Goal: Obtain resource: Download file/media

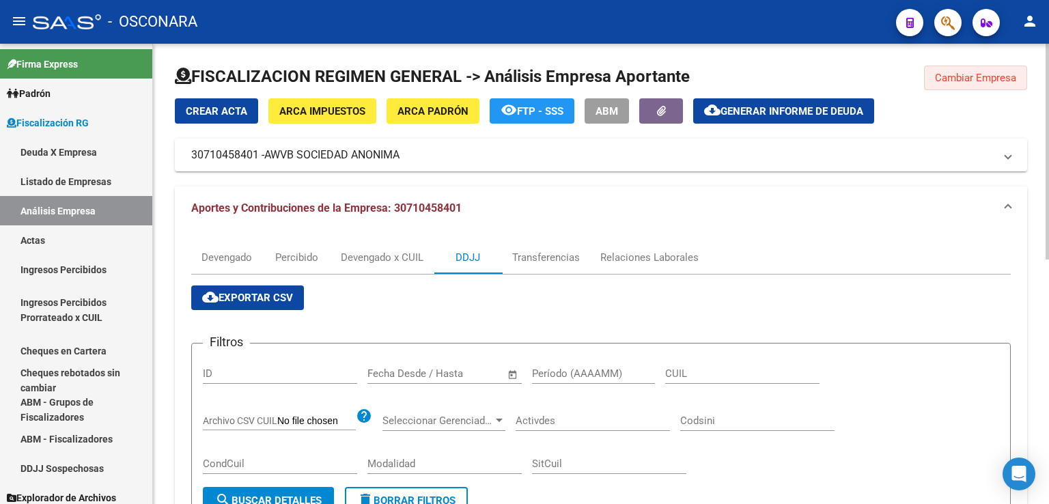
drag, startPoint x: 973, startPoint y: 79, endPoint x: 402, endPoint y: 69, distance: 571.2
click at [969, 79] on span "Cambiar Empresa" at bounding box center [975, 78] width 81 height 12
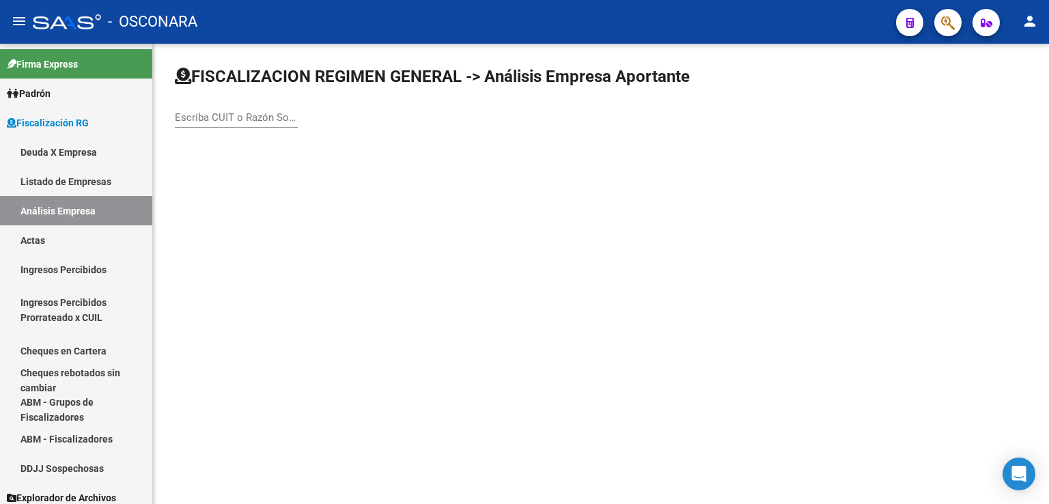
click at [218, 115] on input "Escriba CUIT o Razón Social para buscar" at bounding box center [236, 117] width 123 height 12
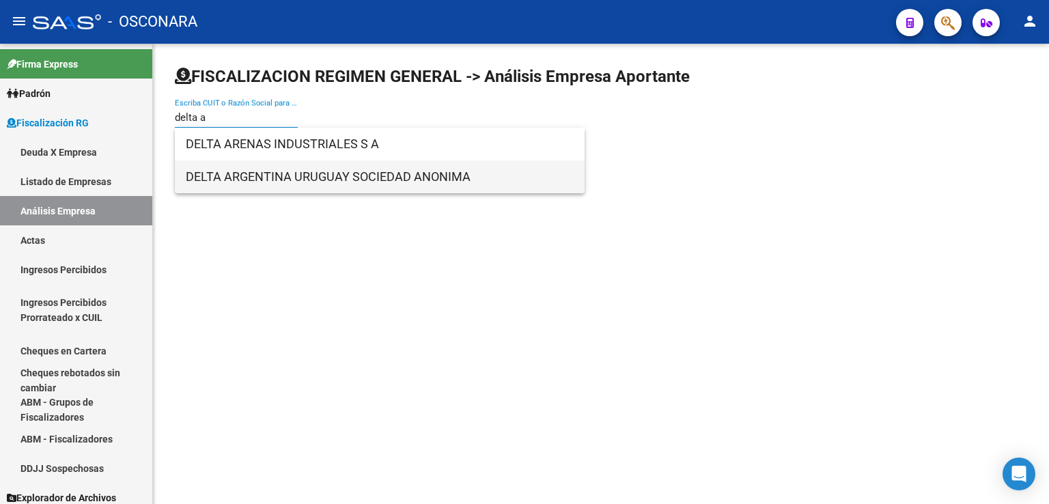
type input "delta a"
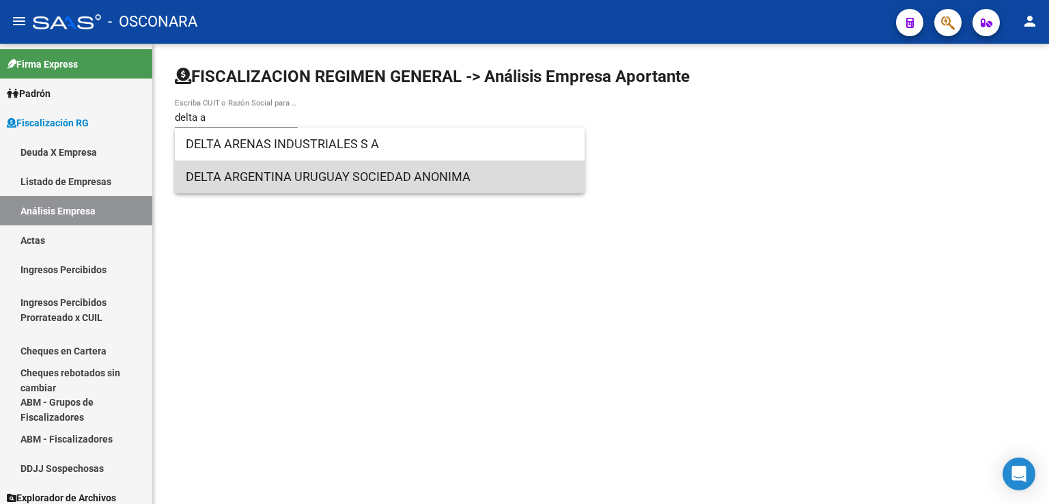
click at [266, 182] on span "DELTA ARGENTINA URUGUAY SOCIEDAD ANONIMA" at bounding box center [380, 177] width 388 height 33
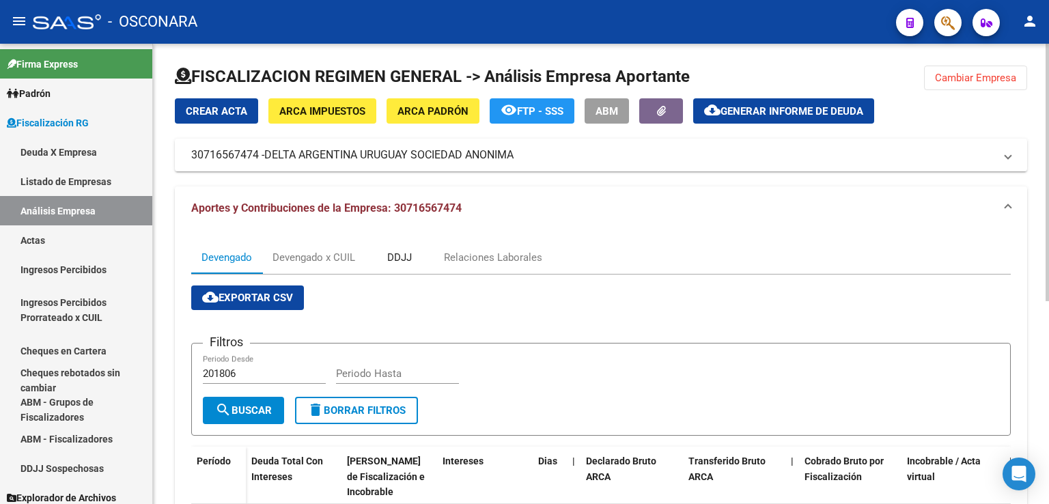
click at [404, 257] on div "DDJJ" at bounding box center [399, 257] width 25 height 15
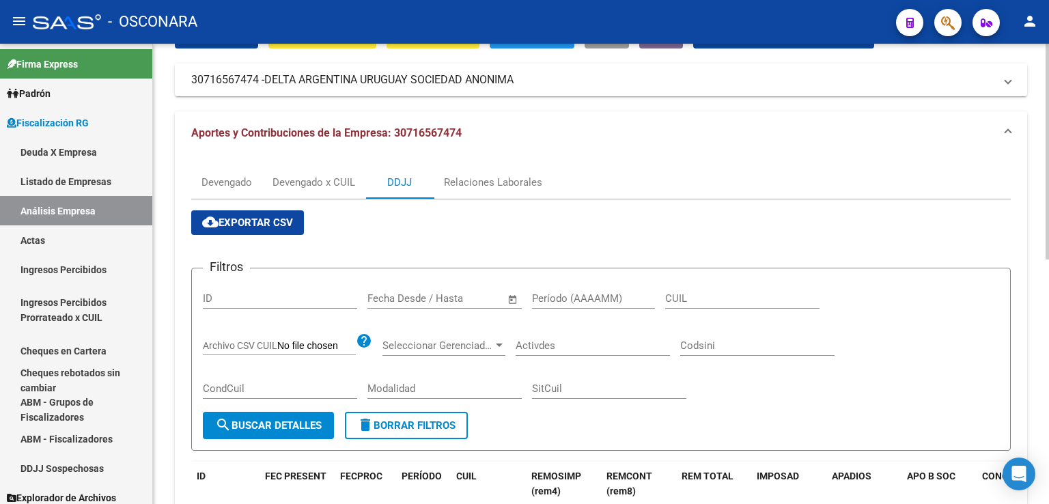
scroll to position [46, 0]
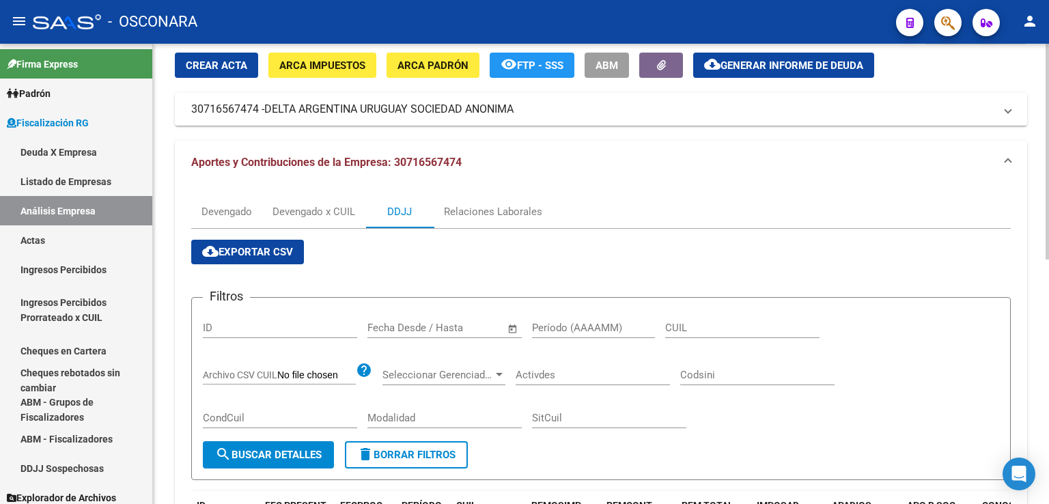
click at [251, 249] on span "cloud_download Exportar CSV" at bounding box center [247, 252] width 91 height 12
click at [702, 141] on mat-expansion-panel-header "Aportes y Contribuciones de la Empresa: 30716567474" at bounding box center [601, 163] width 853 height 44
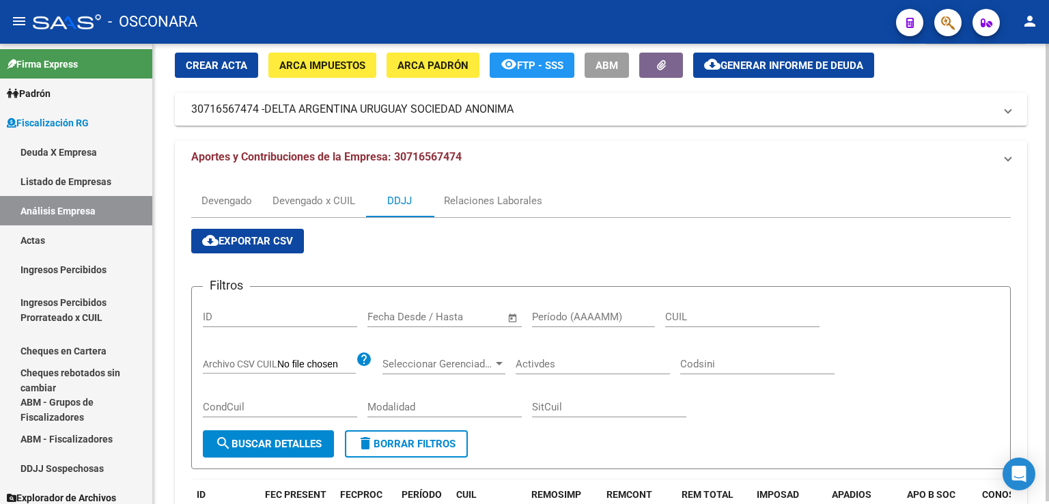
scroll to position [0, 0]
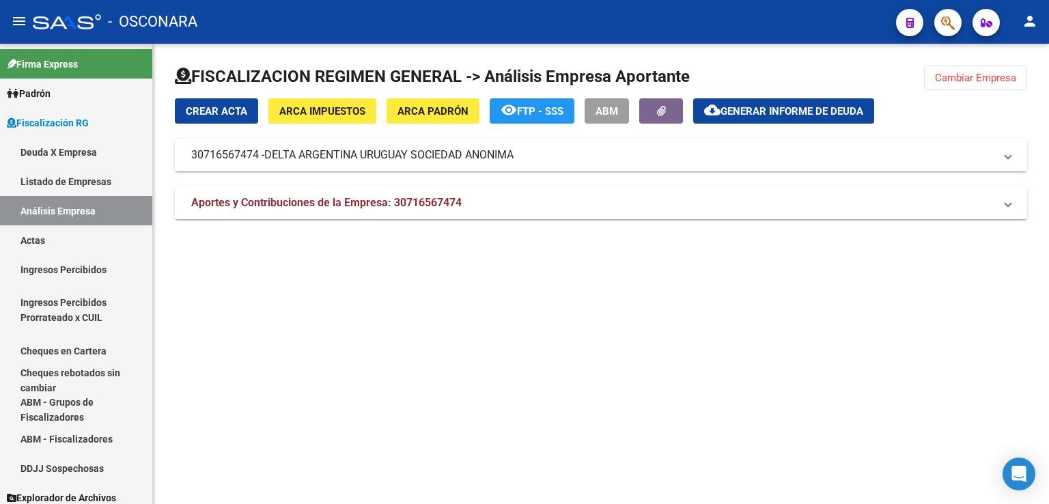
click at [445, 155] on span "DELTA ARGENTINA URUGUAY SOCIEDAD ANONIMA" at bounding box center [388, 155] width 249 height 15
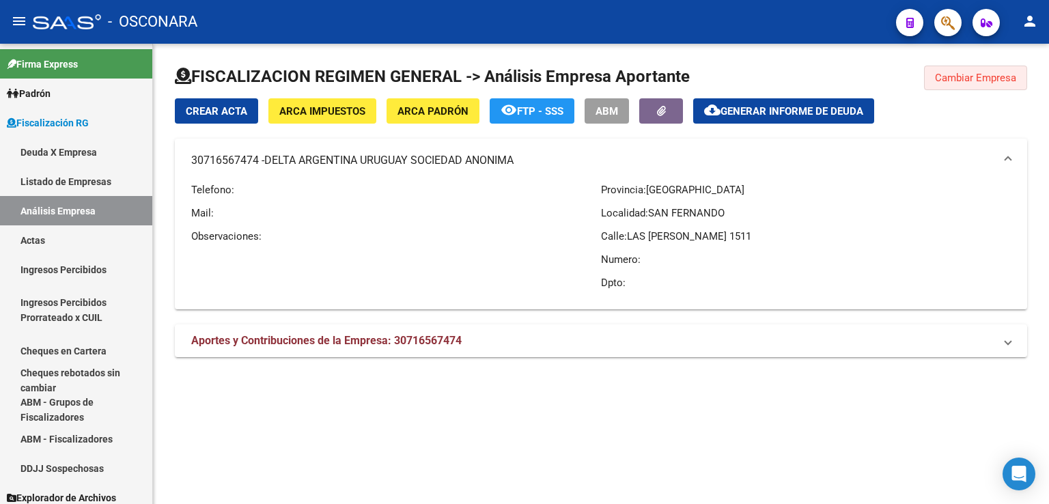
drag, startPoint x: 969, startPoint y: 85, endPoint x: 923, endPoint y: 80, distance: 46.7
click at [965, 83] on button "Cambiar Empresa" at bounding box center [975, 78] width 103 height 25
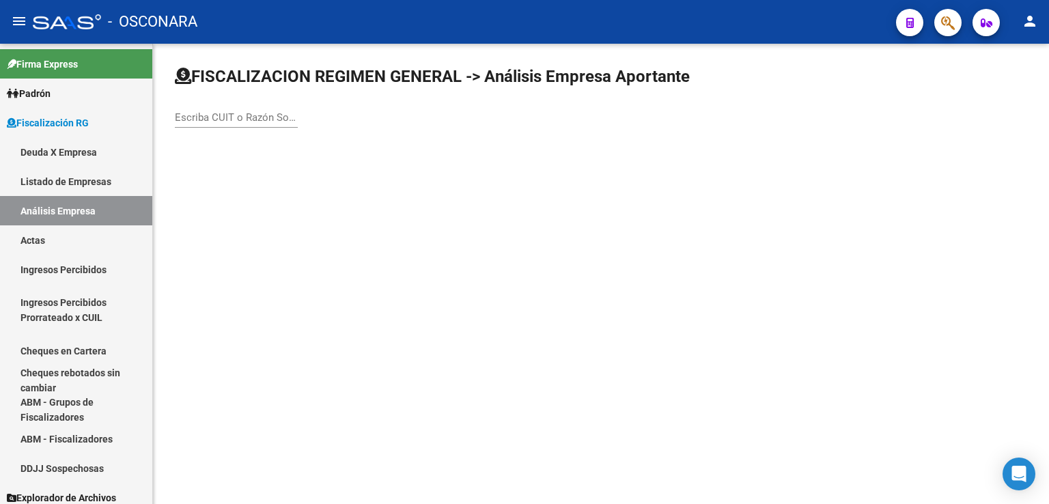
click at [251, 122] on input "Escriba CUIT o Razón Social para buscar" at bounding box center [236, 117] width 123 height 12
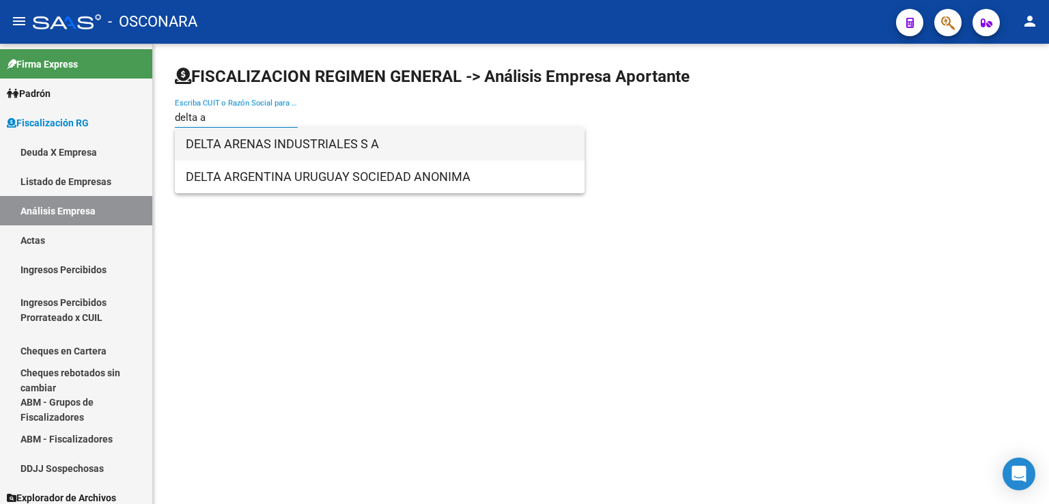
type input "delta a"
click at [335, 139] on span "DELTA ARENAS INDUSTRIALES S A" at bounding box center [380, 144] width 388 height 33
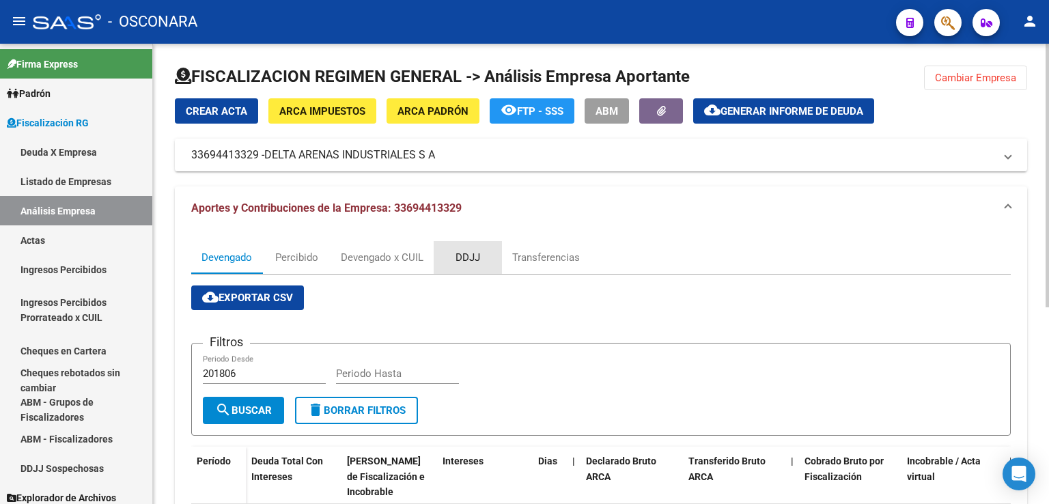
click at [467, 263] on div "DDJJ" at bounding box center [468, 257] width 25 height 15
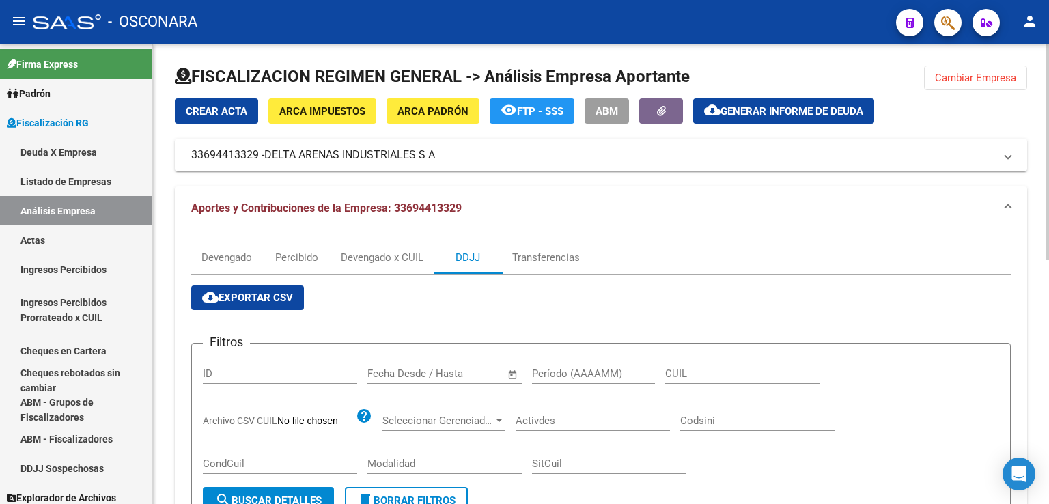
click at [268, 296] on span "cloud_download Exportar CSV" at bounding box center [247, 298] width 91 height 12
click at [451, 160] on mat-panel-title "33694413329 - DELTA ARENAS INDUSTRIALES S A" at bounding box center [592, 155] width 803 height 15
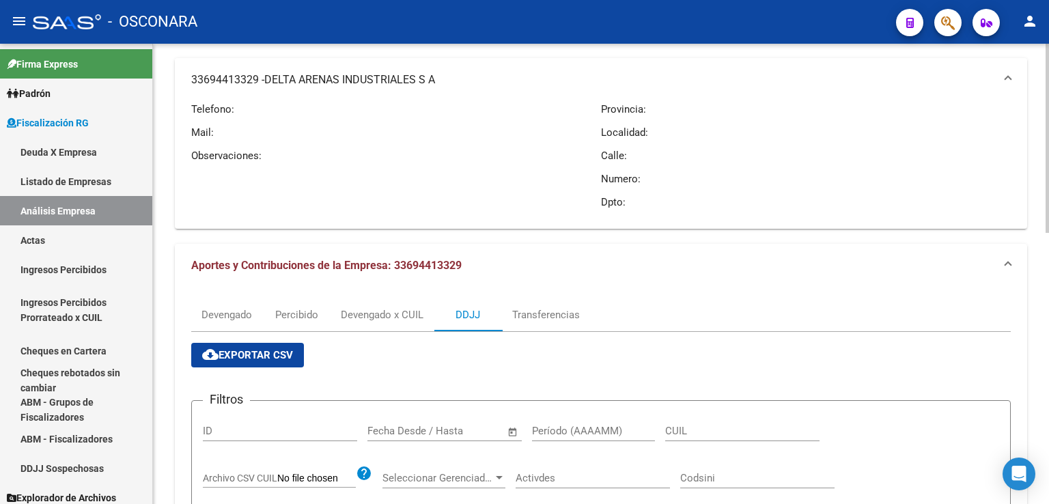
scroll to position [342, 0]
